Goal: Find specific page/section: Find specific page/section

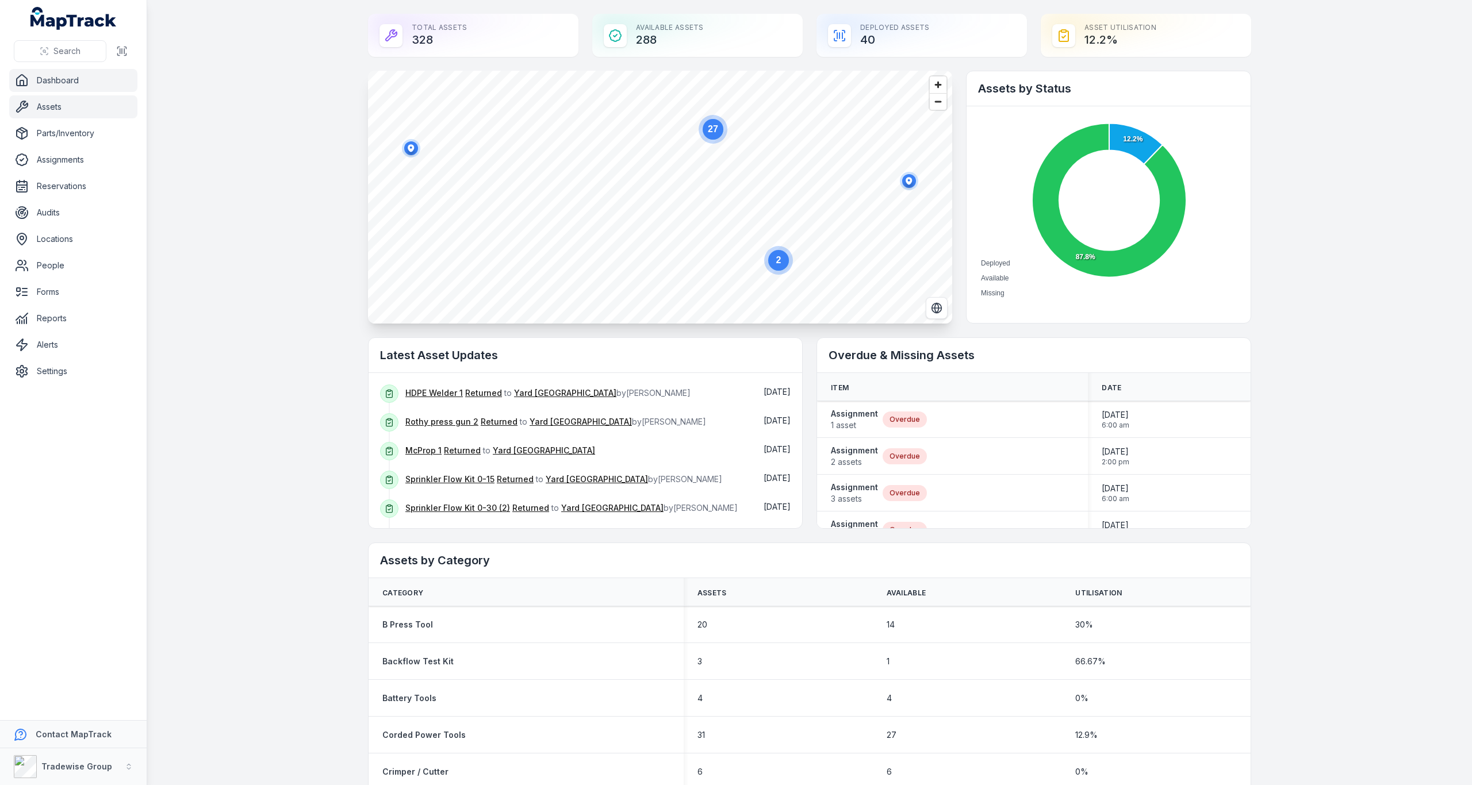
click at [54, 104] on link "Assets" at bounding box center [73, 106] width 128 height 23
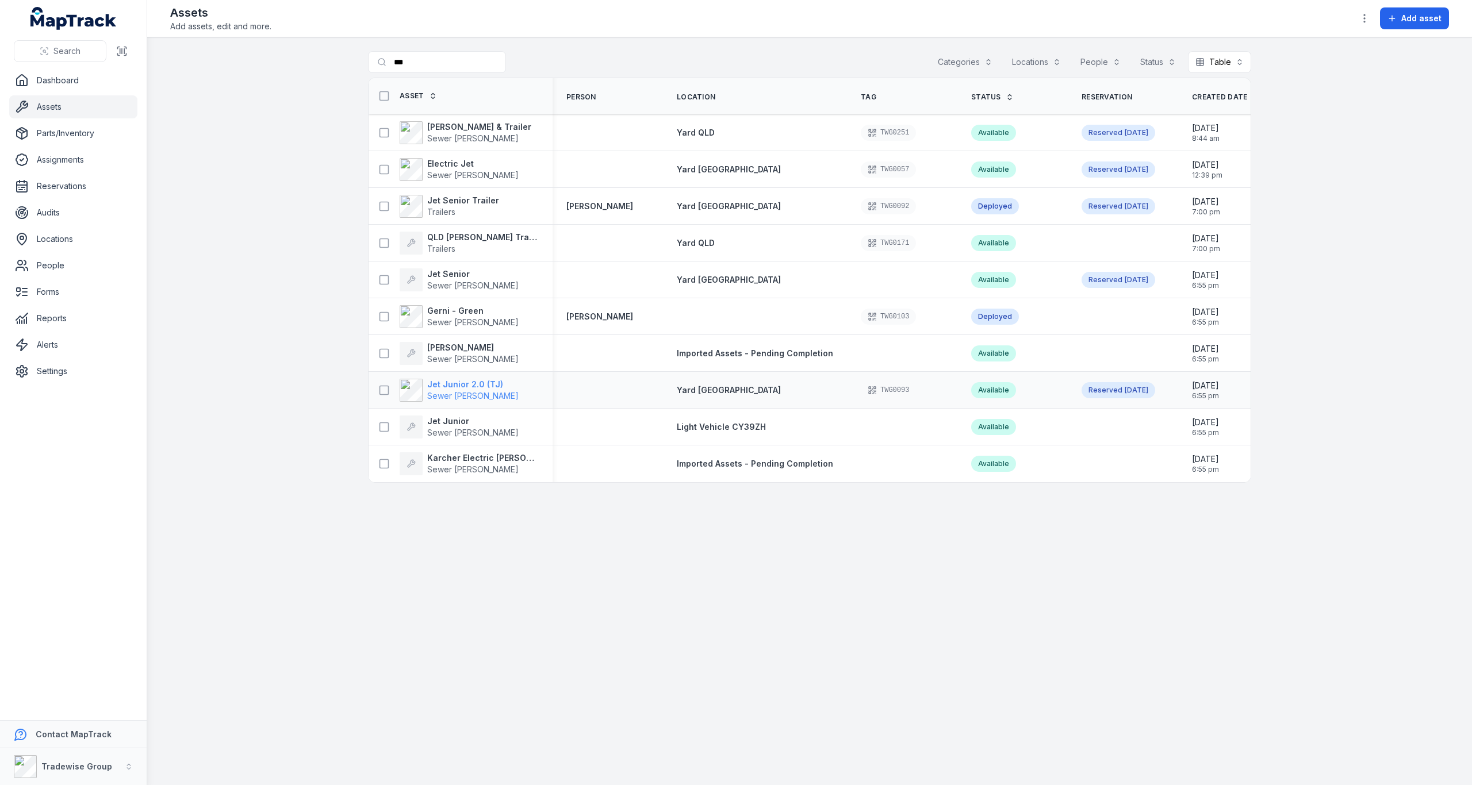
type input "***"
click at [459, 383] on strong "Jet Junior 2.0 (TJ)" at bounding box center [472, 384] width 91 height 11
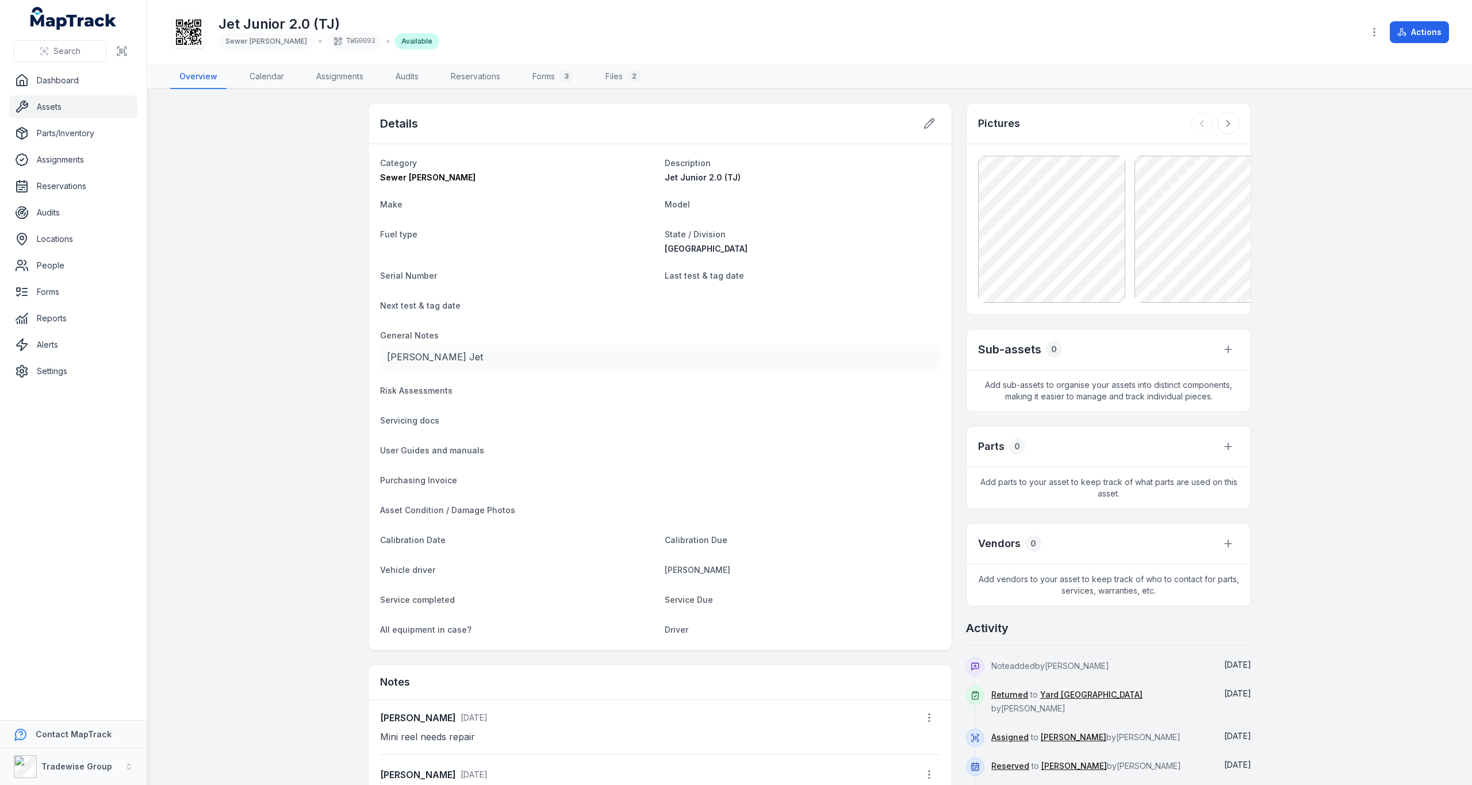
scroll to position [45, 0]
click at [1415, 30] on button "Actions" at bounding box center [1418, 32] width 59 height 22
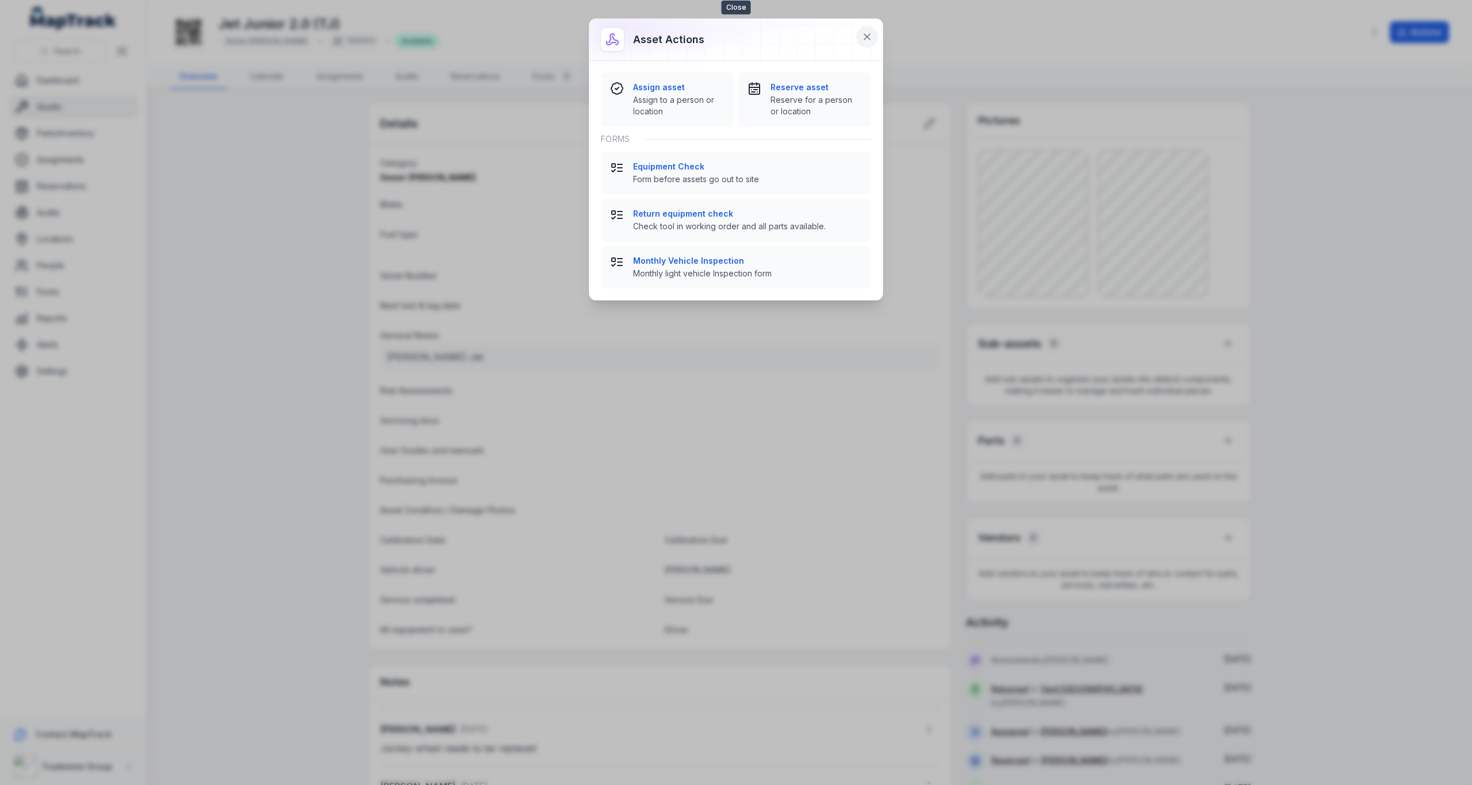
click at [861, 33] on icon at bounding box center [866, 36] width 11 height 11
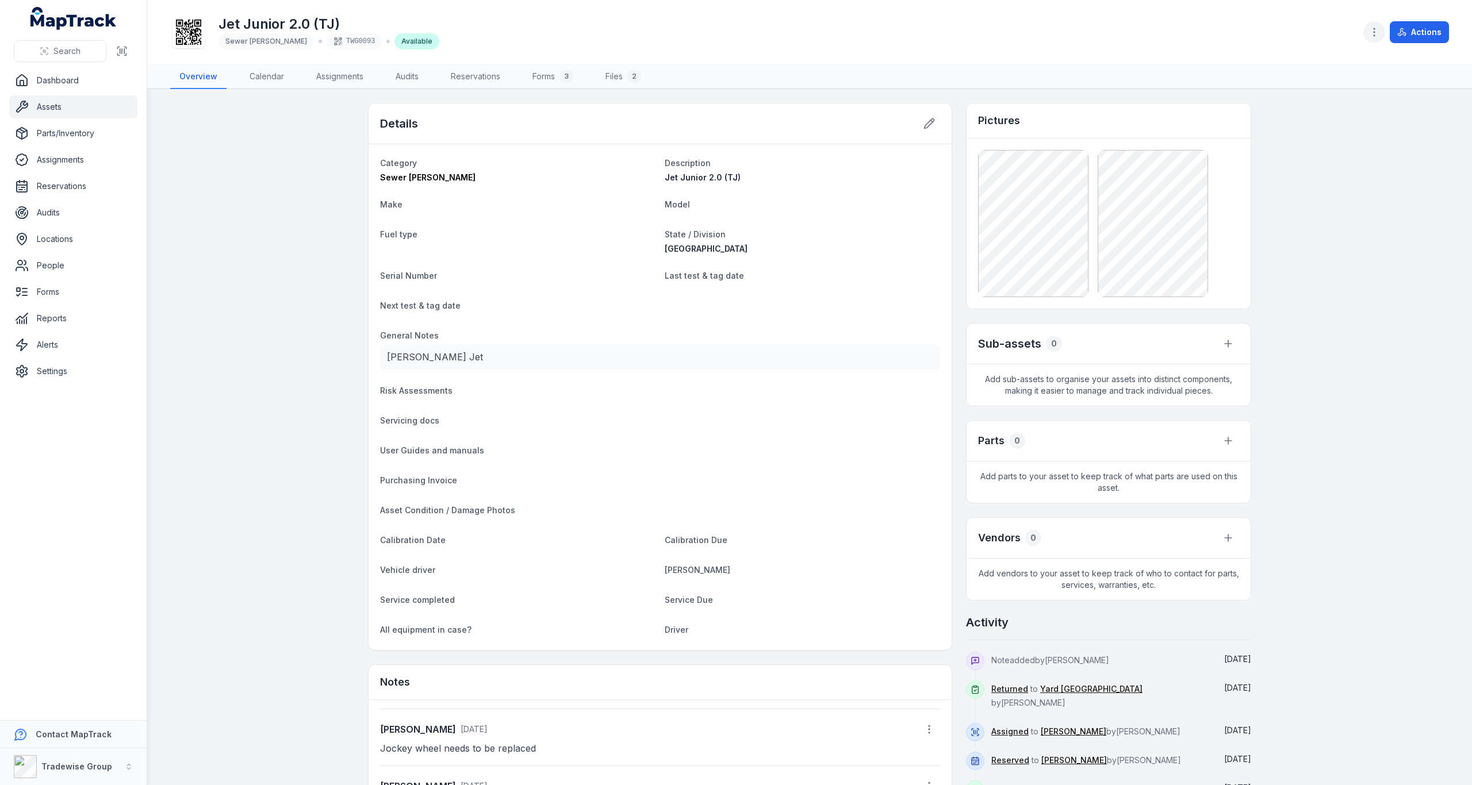
click at [1373, 34] on icon "button" at bounding box center [1373, 31] width 11 height 11
click at [1340, 489] on div "Toggle Navigation Jet Junior 2.0 (TJ) Sewer [PERSON_NAME] TWG0093 Available Act…" at bounding box center [809, 392] width 1324 height 785
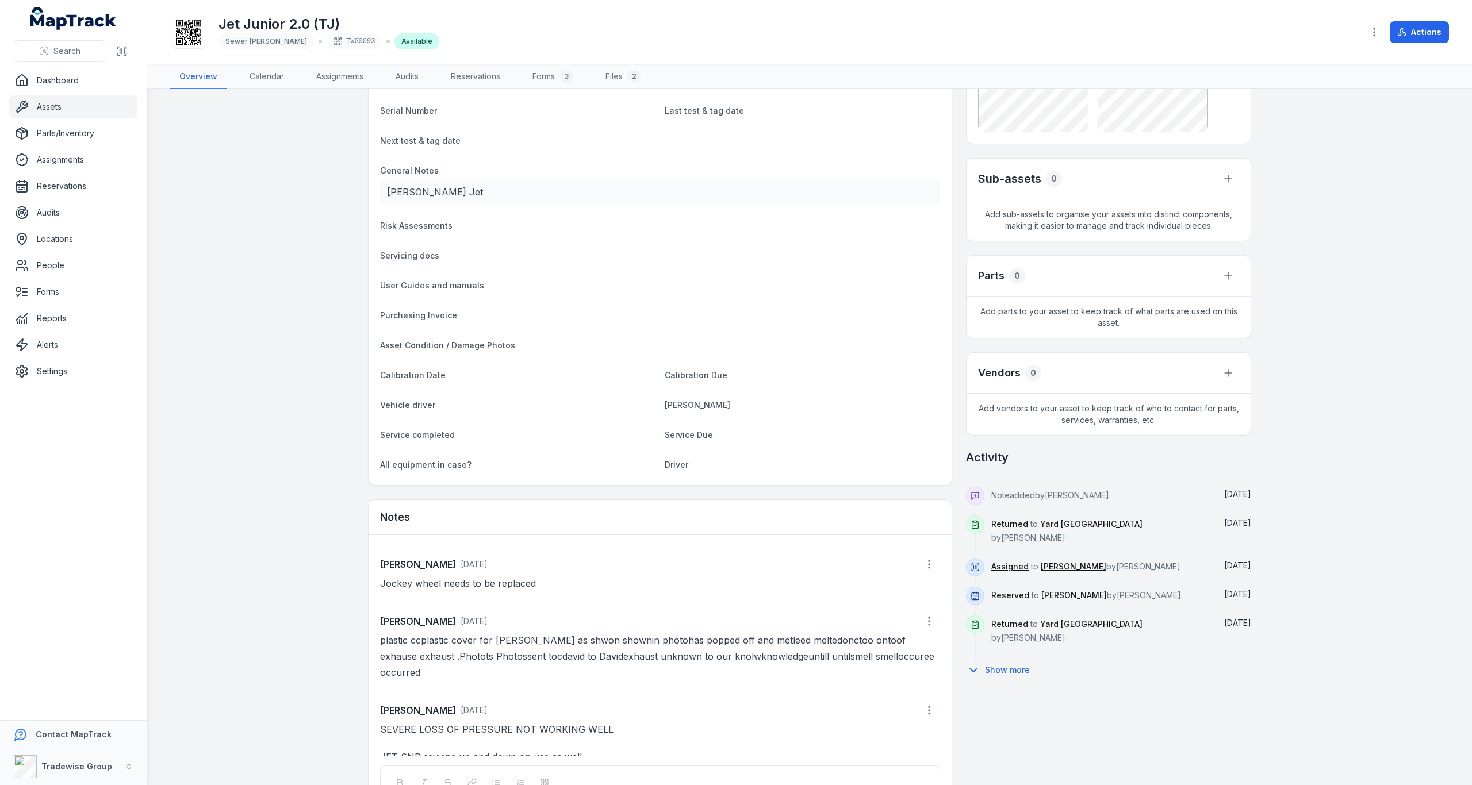
scroll to position [0, 0]
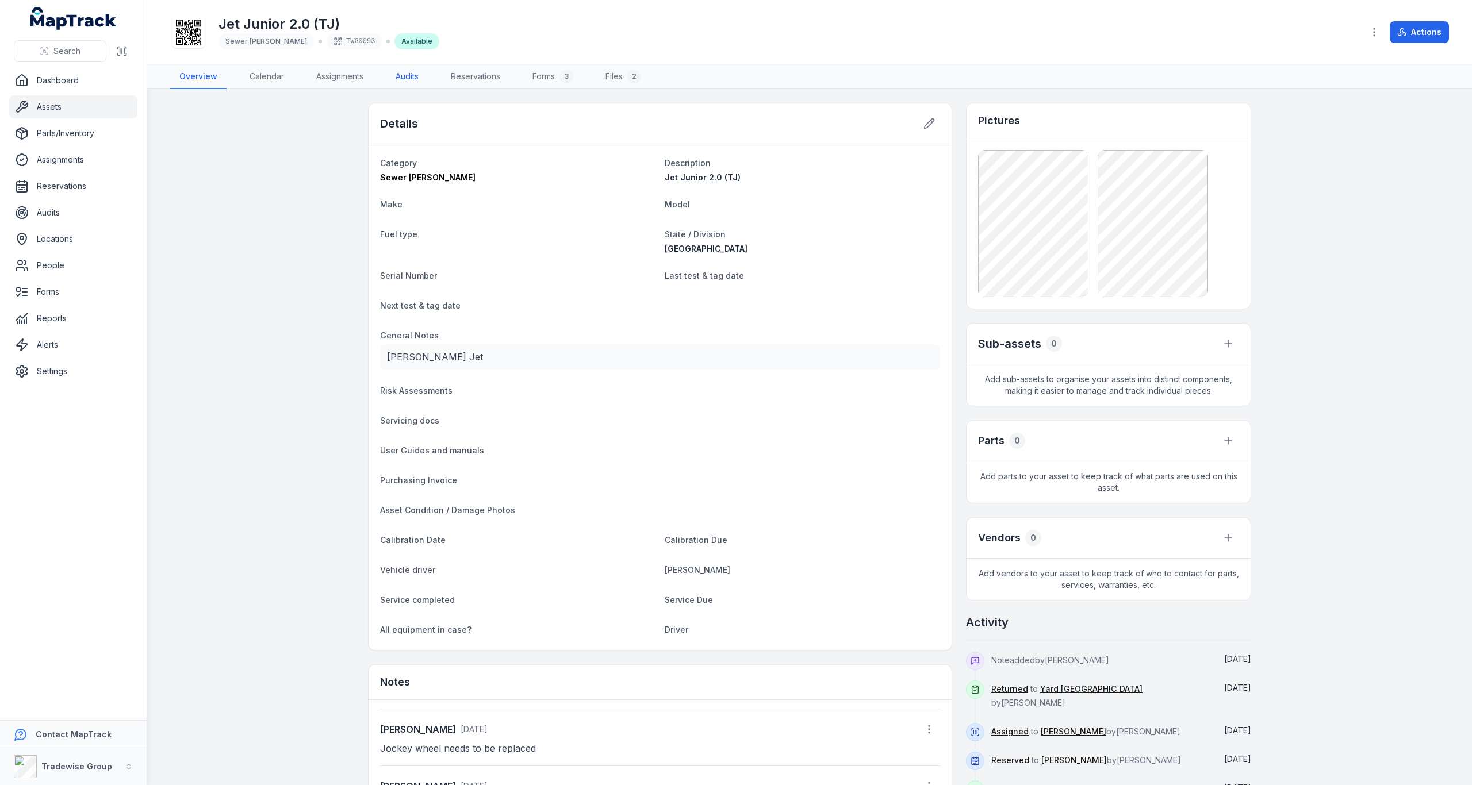
click at [425, 79] on link "Audits" at bounding box center [406, 77] width 41 height 24
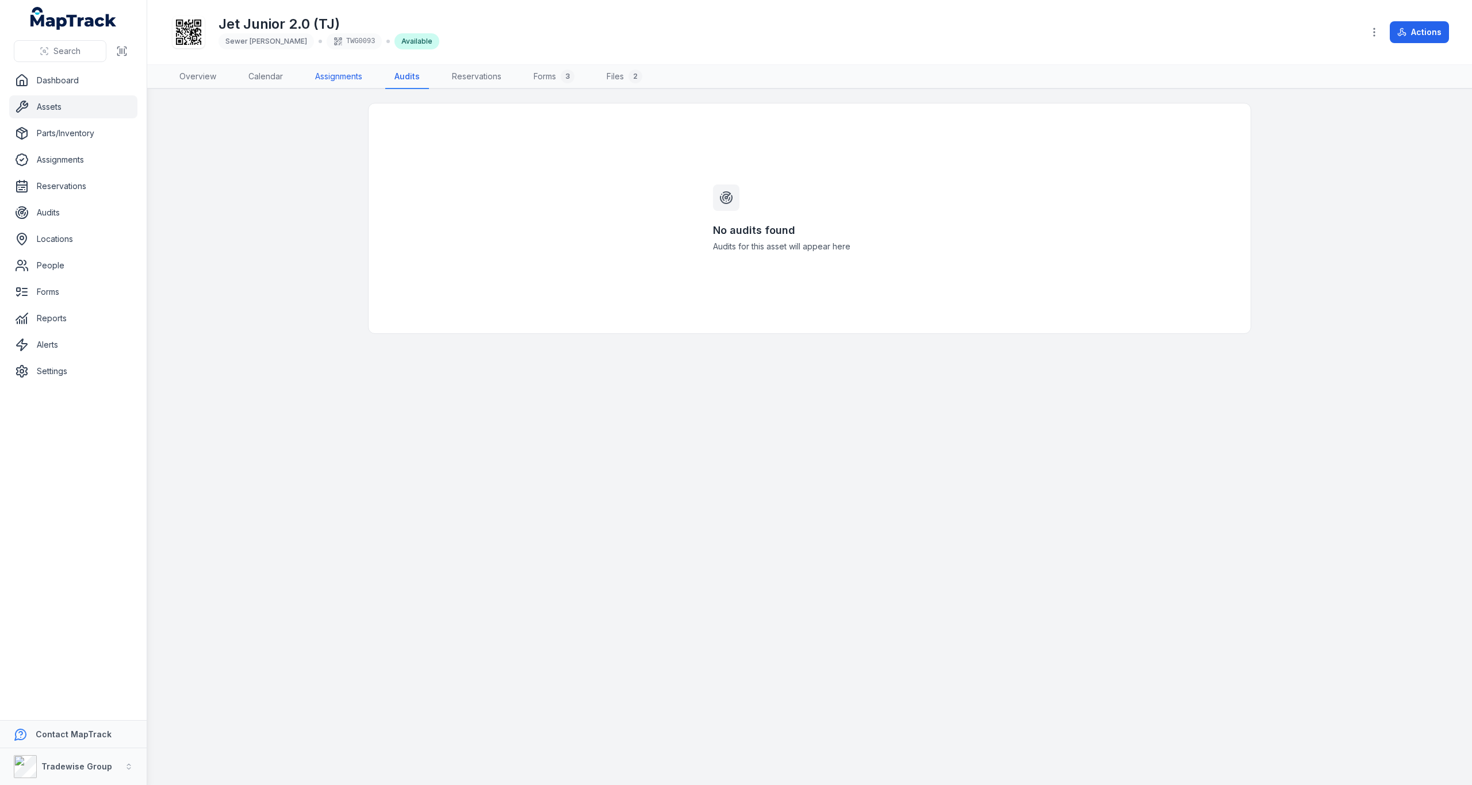
click at [340, 80] on link "Assignments" at bounding box center [339, 77] width 66 height 24
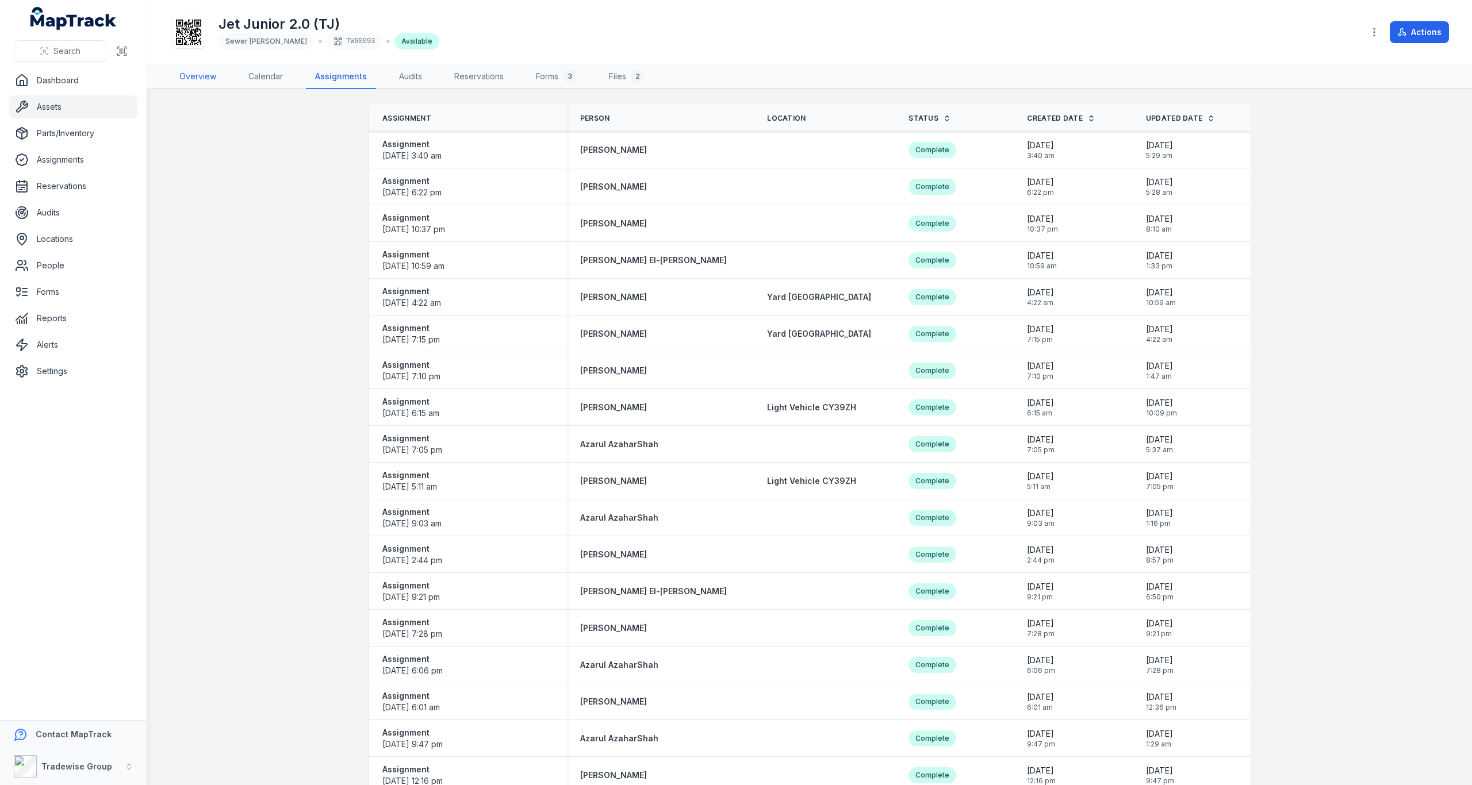
click at [205, 72] on link "Overview" at bounding box center [197, 77] width 55 height 24
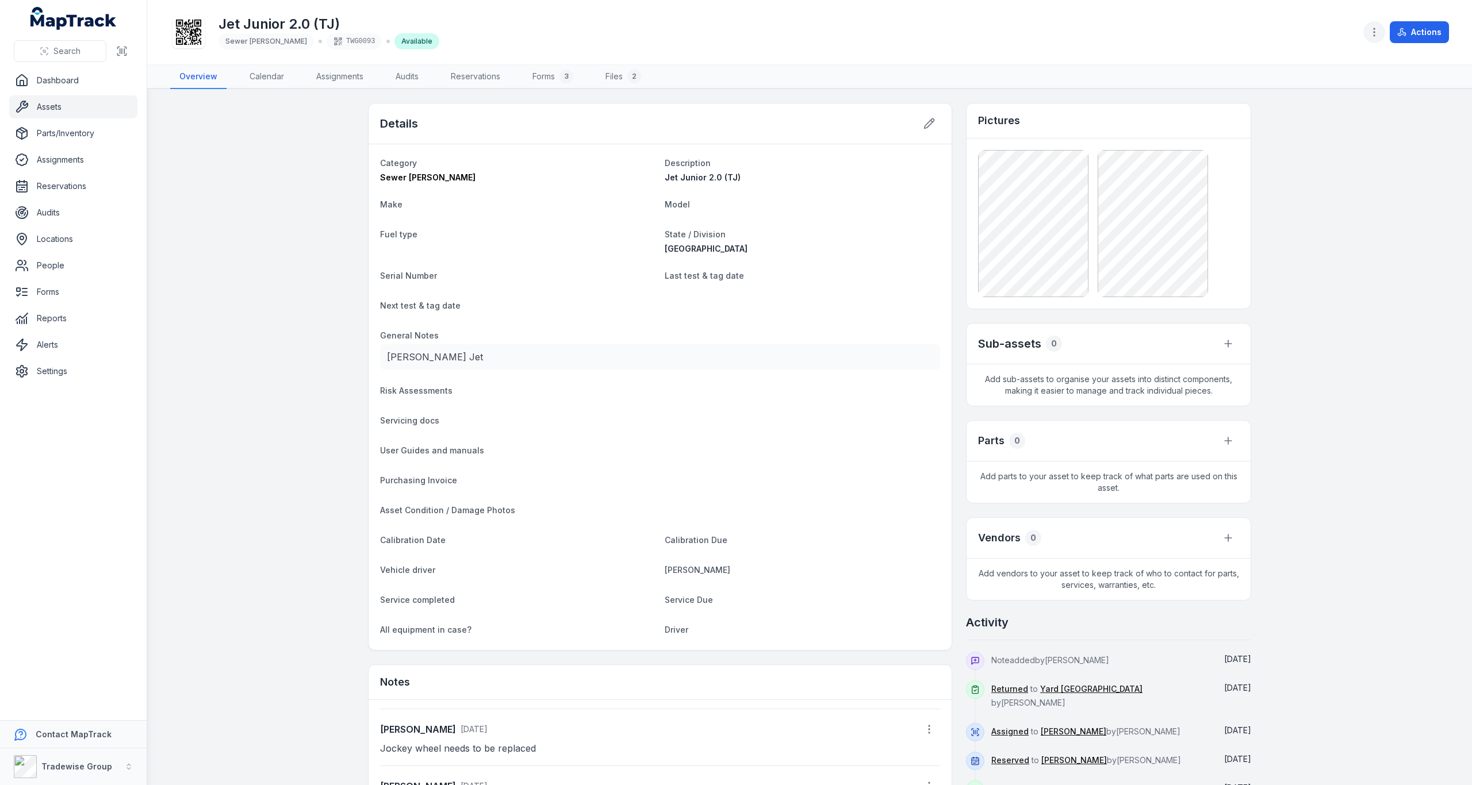
click at [1378, 25] on button "button" at bounding box center [1374, 32] width 22 height 22
click at [1420, 28] on div "Actions" at bounding box center [1406, 32] width 86 height 22
click at [1420, 29] on button "Actions" at bounding box center [1418, 32] width 59 height 22
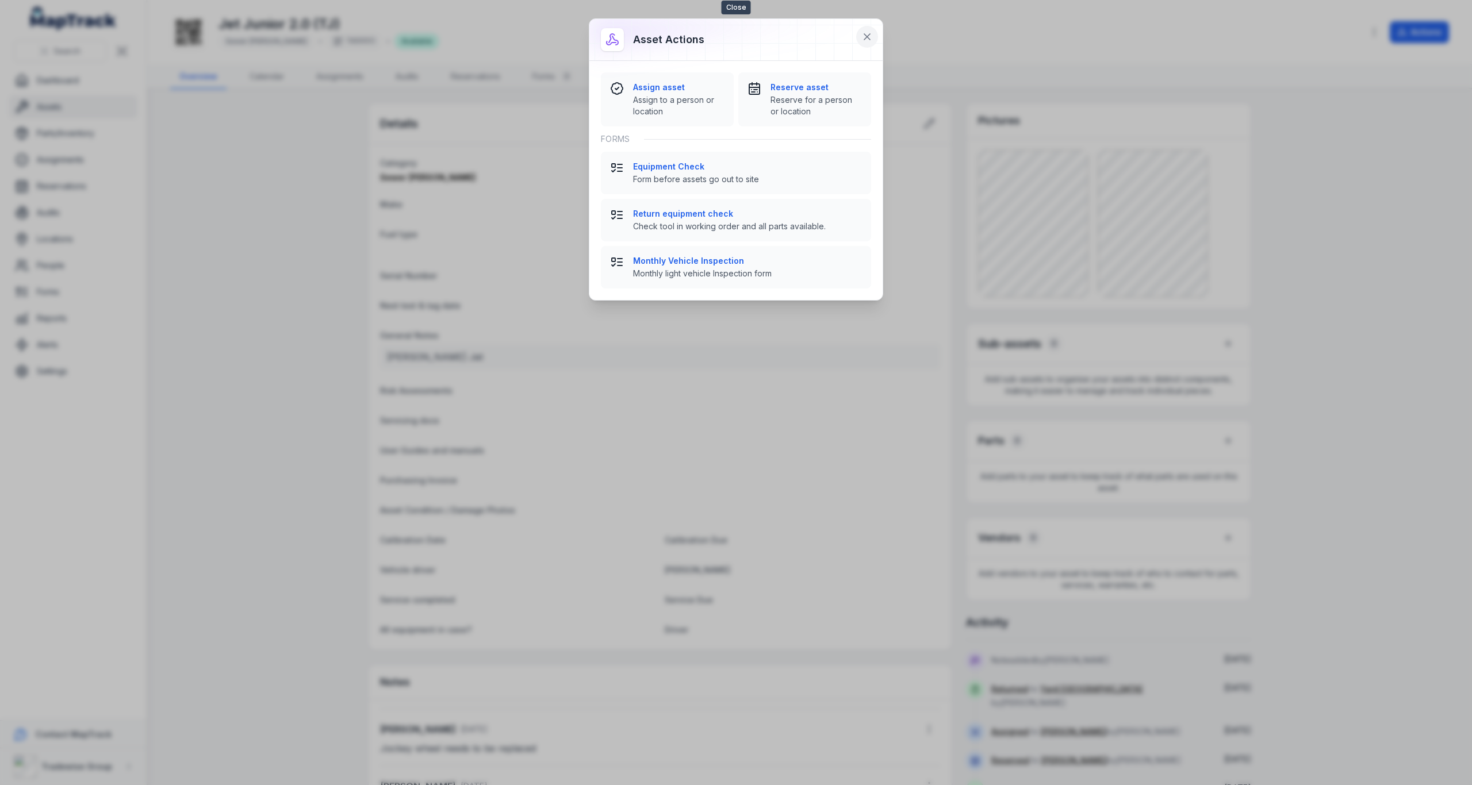
click at [866, 39] on icon at bounding box center [866, 36] width 11 height 11
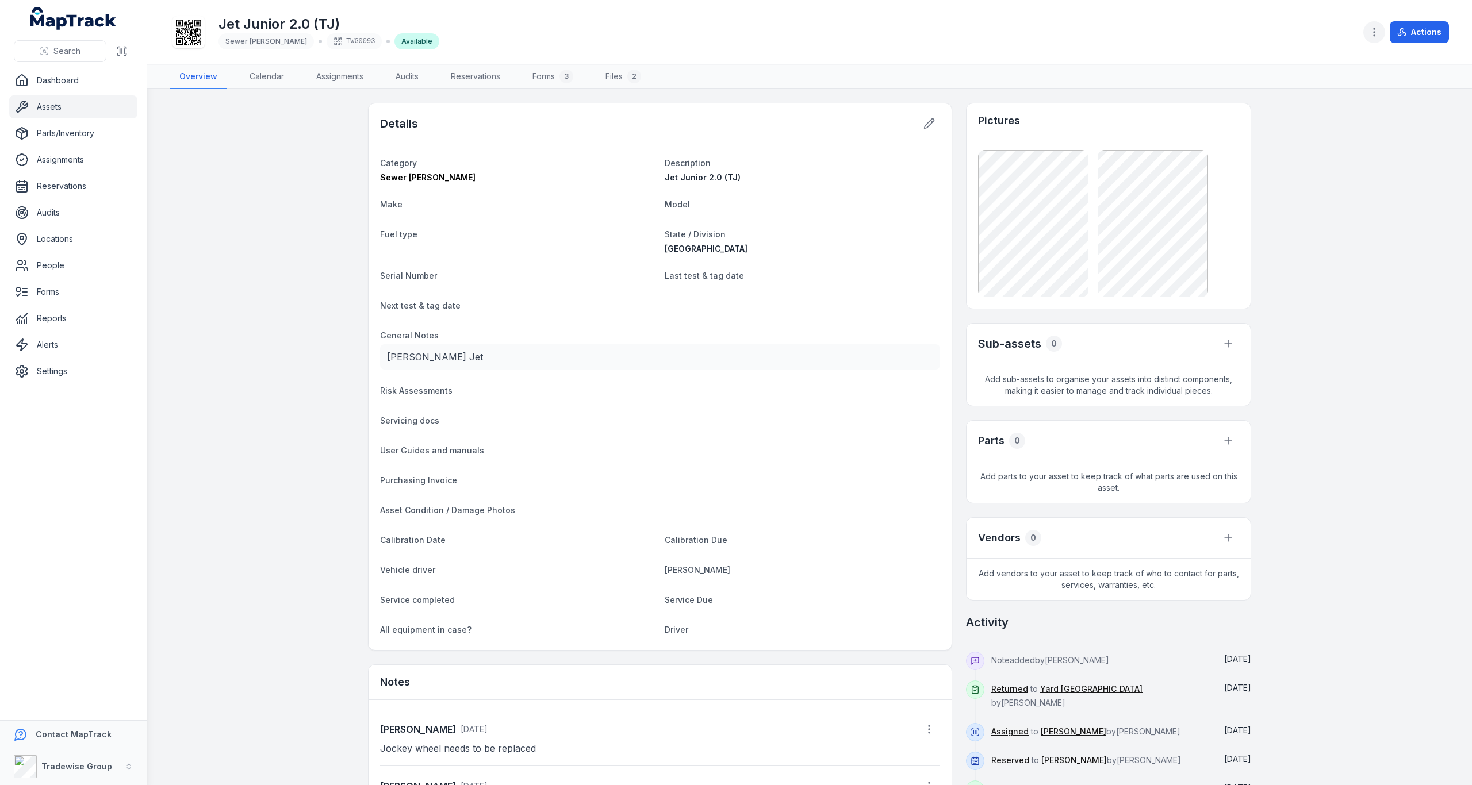
click at [1375, 43] on button "button" at bounding box center [1374, 32] width 22 height 22
click at [1326, 79] on div "Manage tags" at bounding box center [1316, 83] width 129 height 21
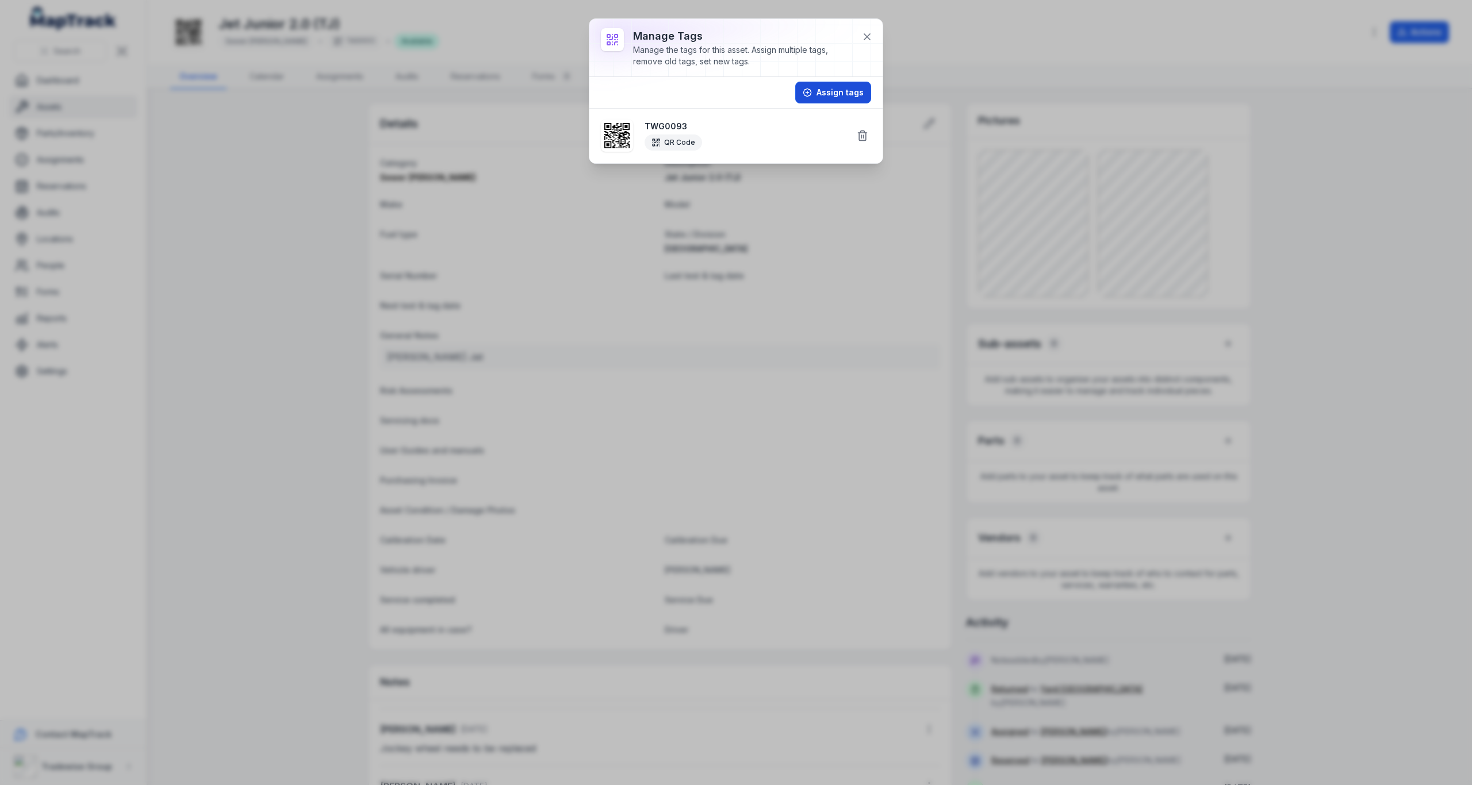
click at [842, 89] on button "Assign tags" at bounding box center [833, 93] width 76 height 22
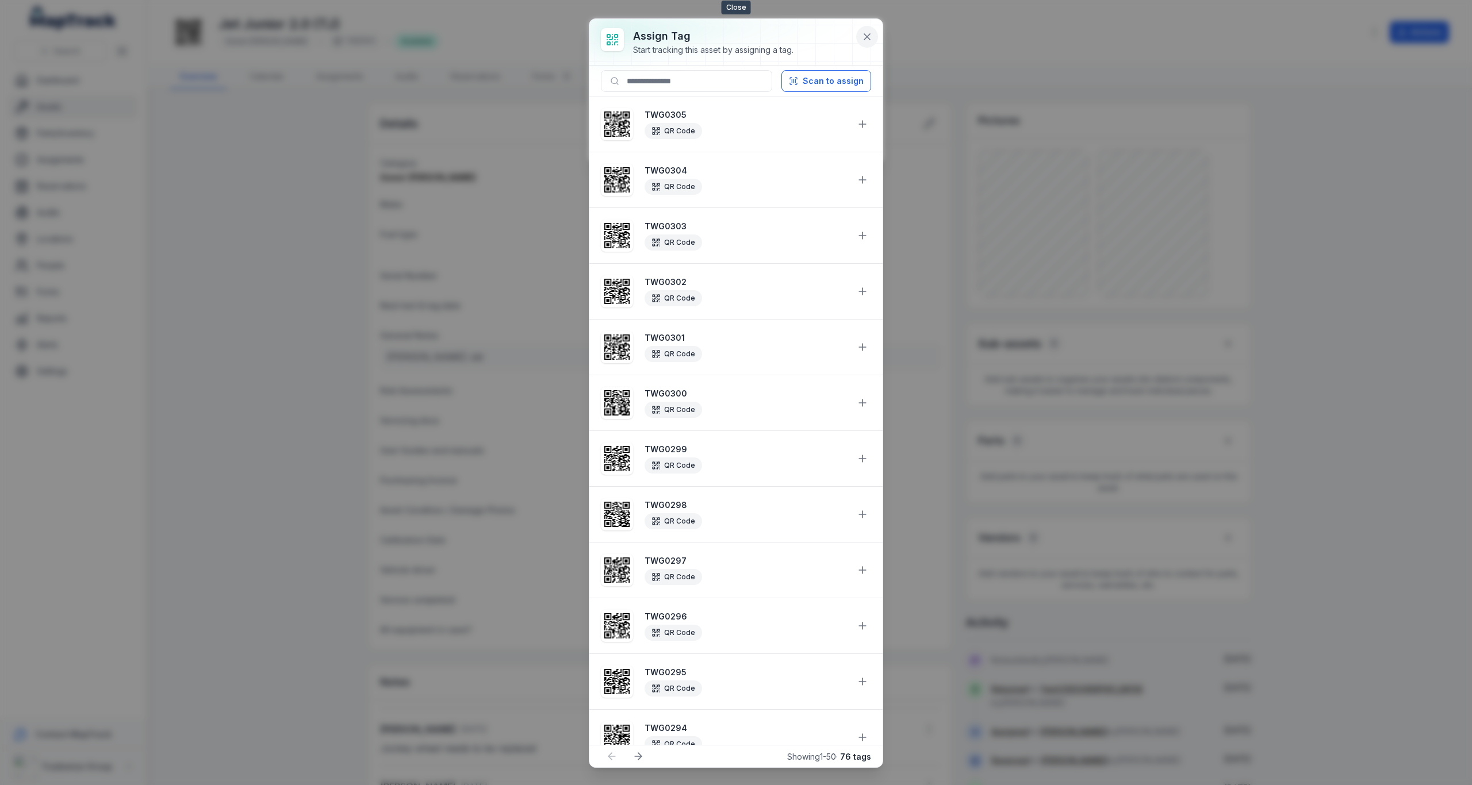
click at [859, 36] on button at bounding box center [867, 37] width 22 height 22
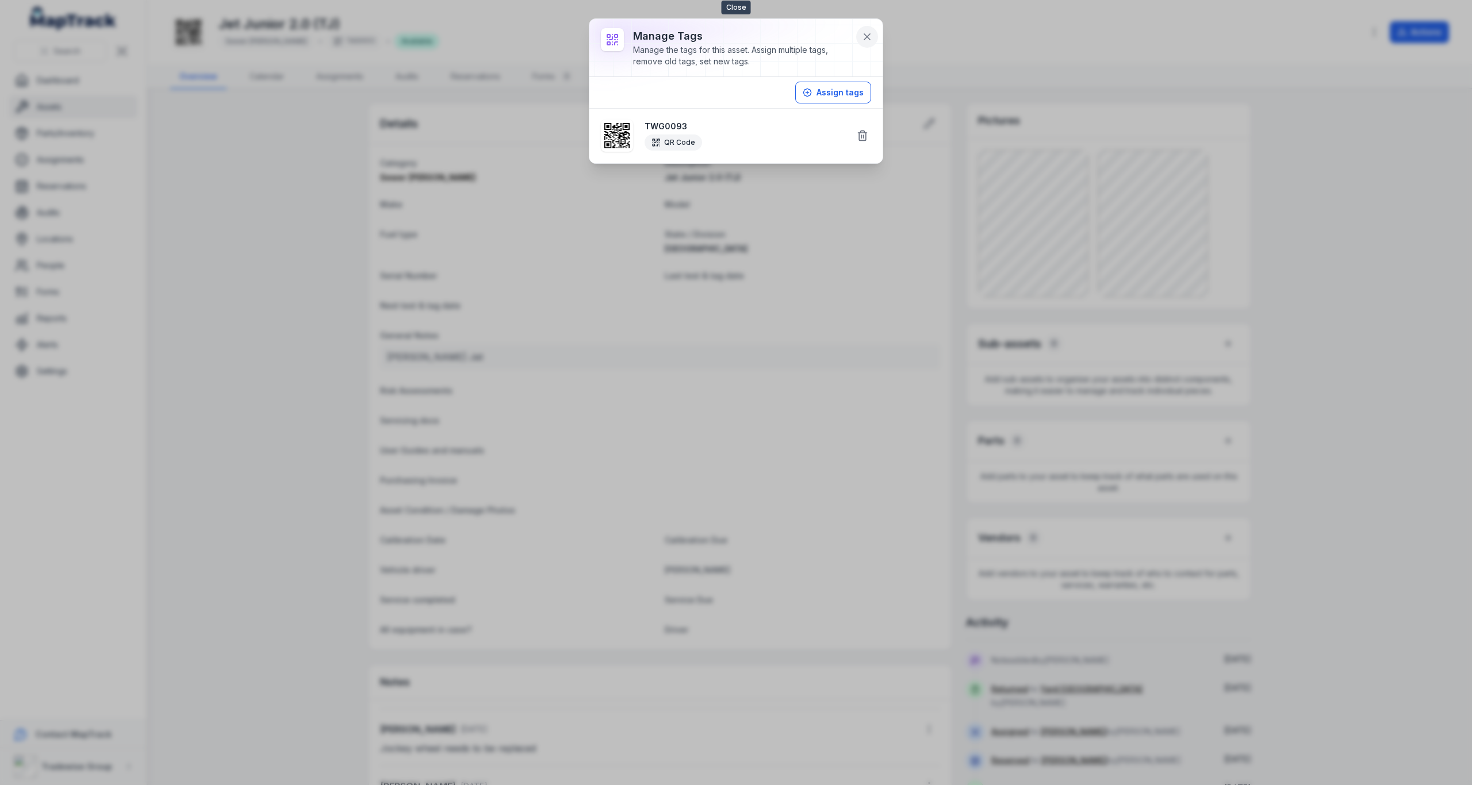
click at [862, 34] on icon at bounding box center [866, 36] width 11 height 11
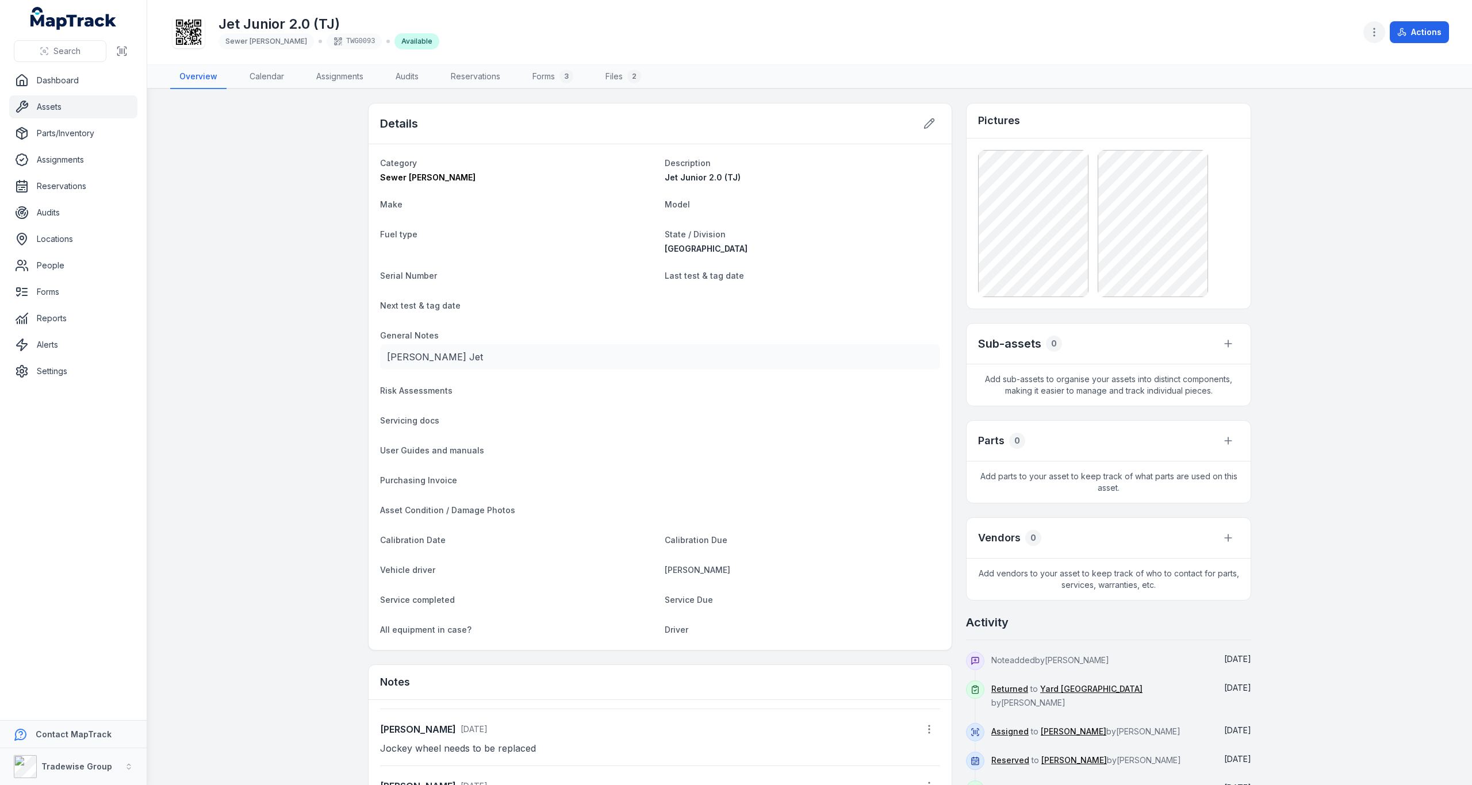
click at [1366, 28] on button "button" at bounding box center [1374, 32] width 22 height 22
